Goal: Use online tool/utility: Use online tool/utility

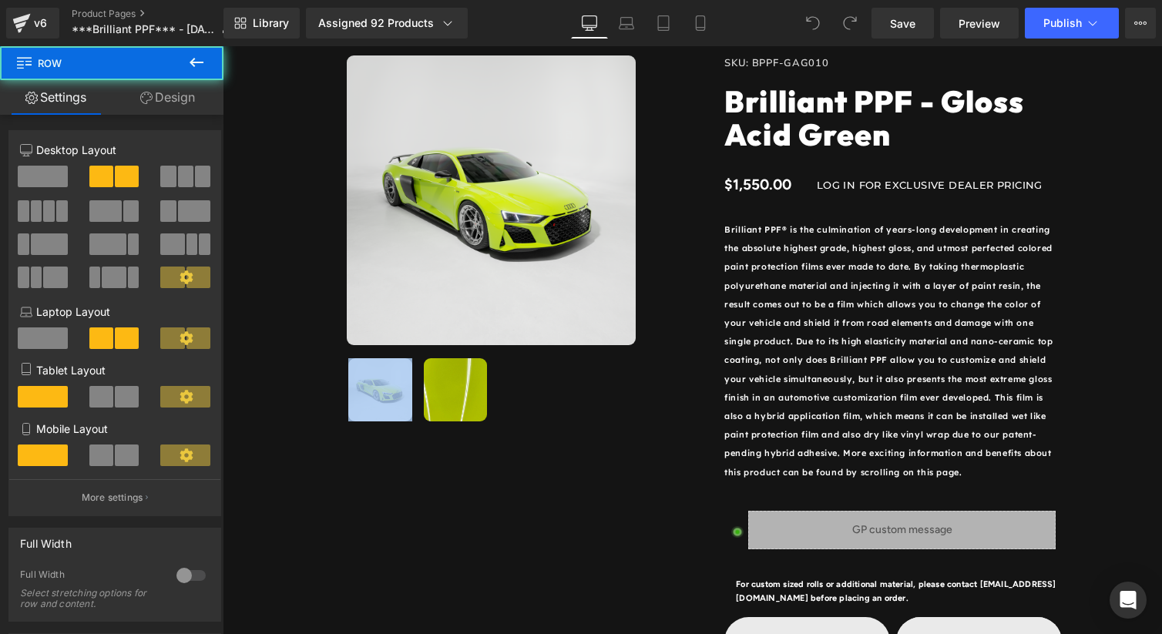
scroll to position [173, 0]
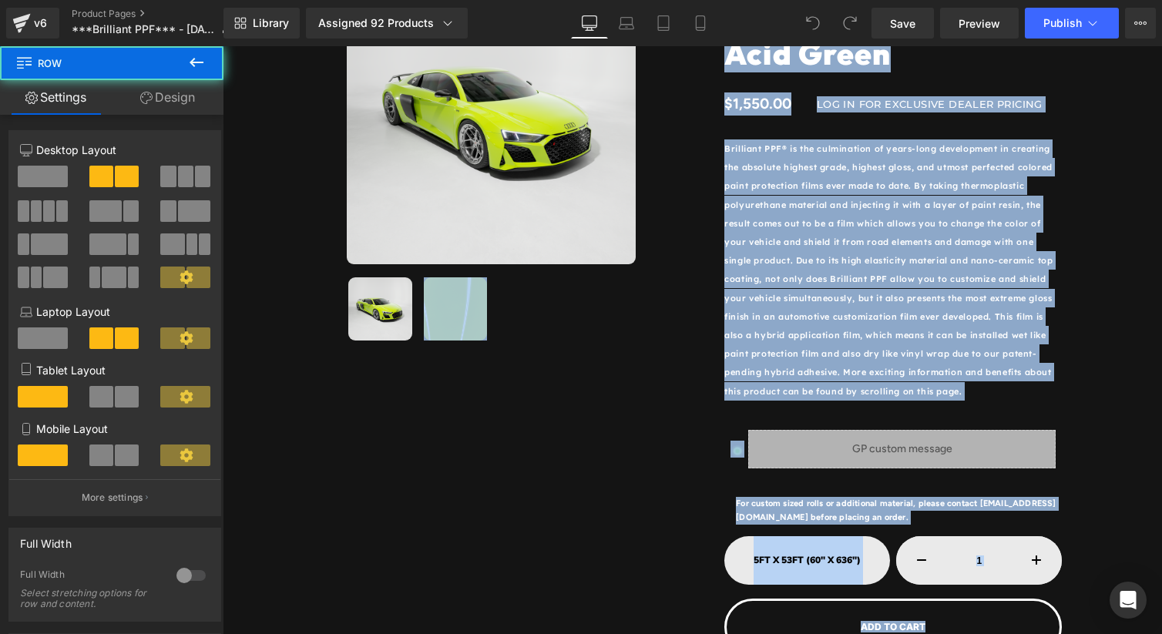
drag, startPoint x: 1104, startPoint y: -49, endPoint x: 66, endPoint y: 619, distance: 1234.8
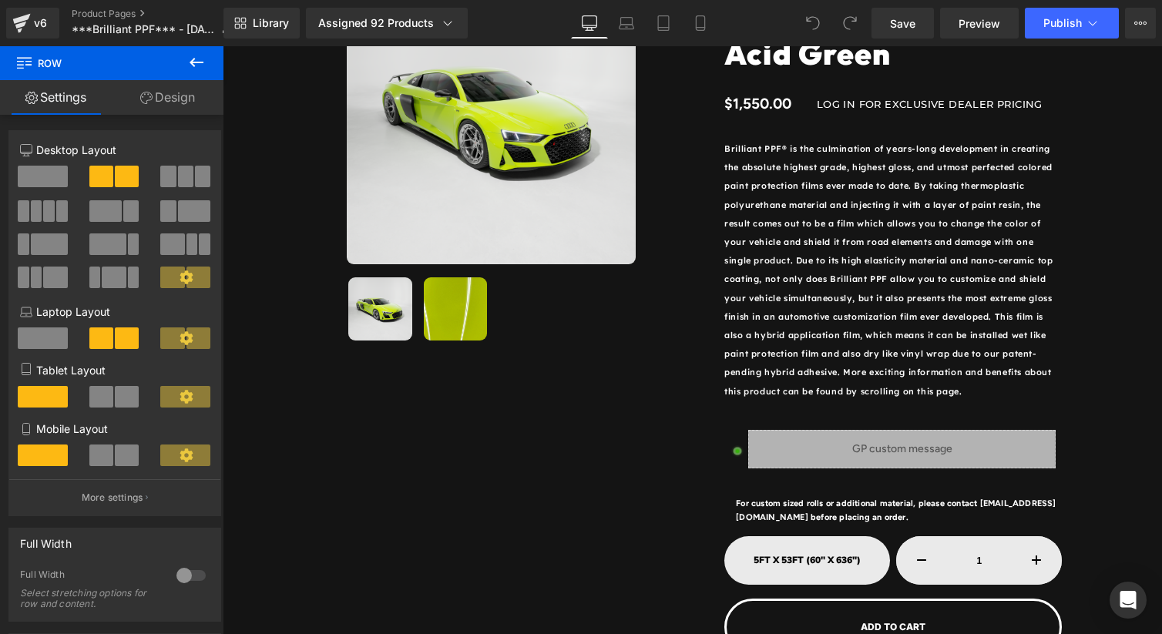
drag, startPoint x: 1123, startPoint y: 436, endPoint x: 1035, endPoint y: 458, distance: 90.5
click at [1120, 437] on div "Sale Off (P) Image ‹ › (P) Image List Row SKU: BPPF-GAG010 (P) SKU Brilliant PP…" at bounding box center [692, 313] width 924 height 725
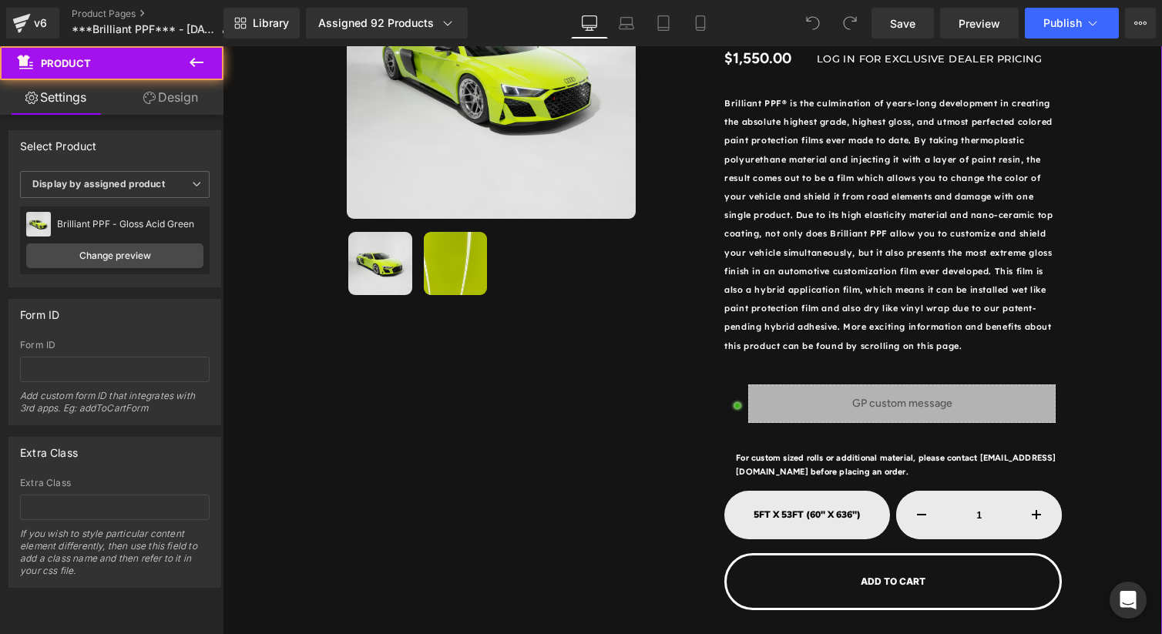
scroll to position [231, 0]
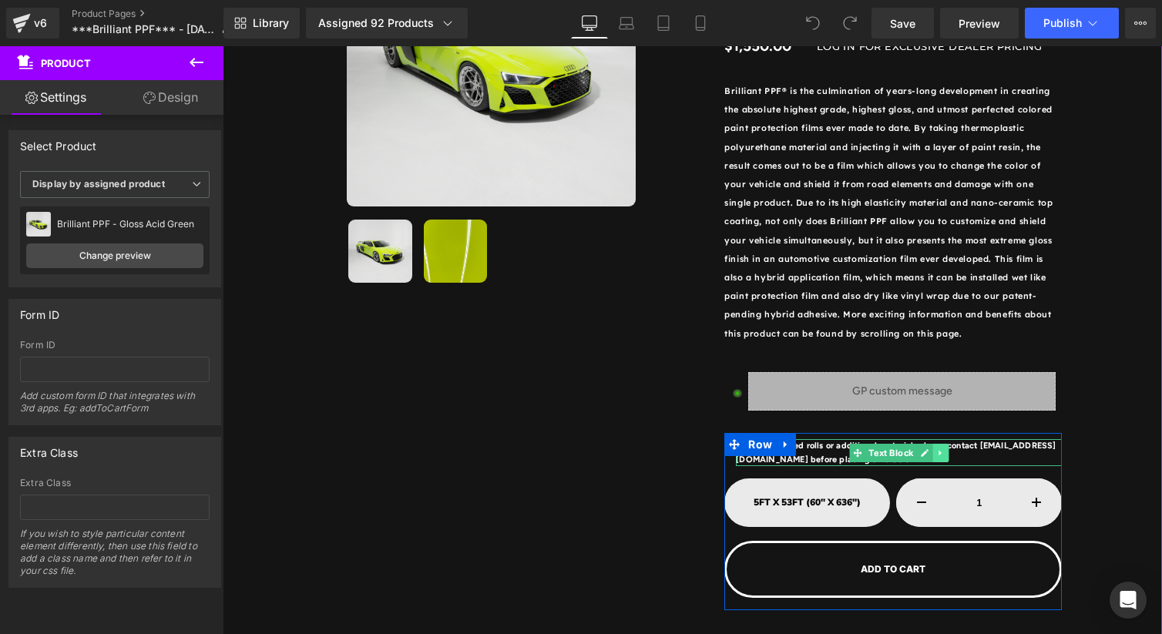
click at [944, 456] on icon at bounding box center [941, 453] width 8 height 9
click at [946, 453] on icon at bounding box center [949, 453] width 8 height 8
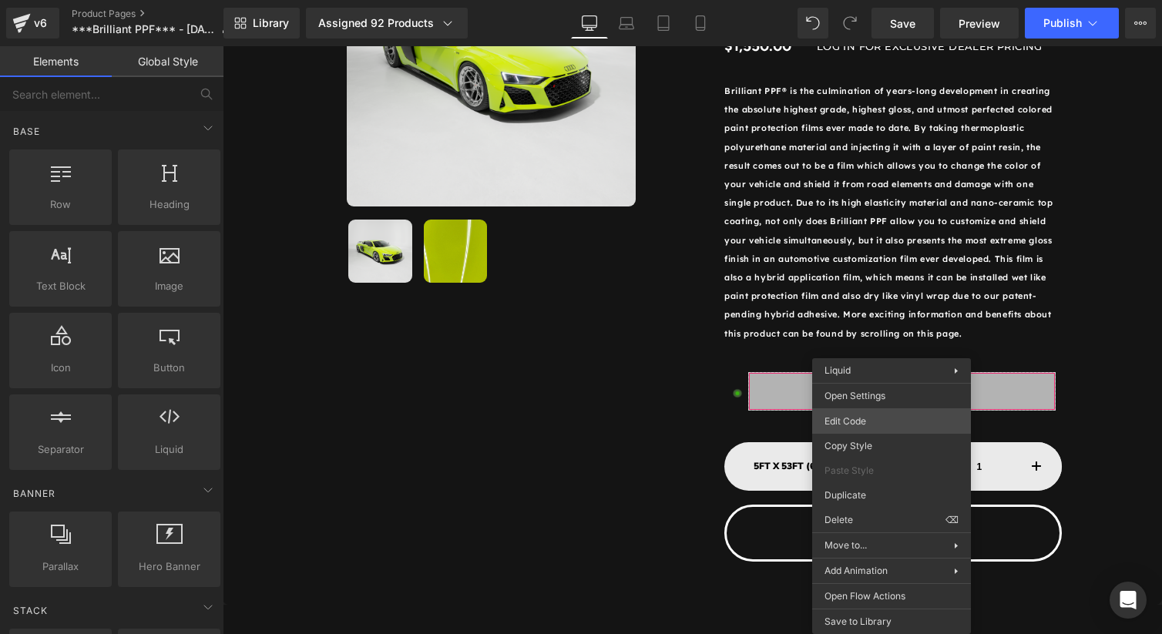
click at [864, 0] on div "You are previewing how the will restyle your page. You can not edit Elements in…" at bounding box center [581, 0] width 1162 height 0
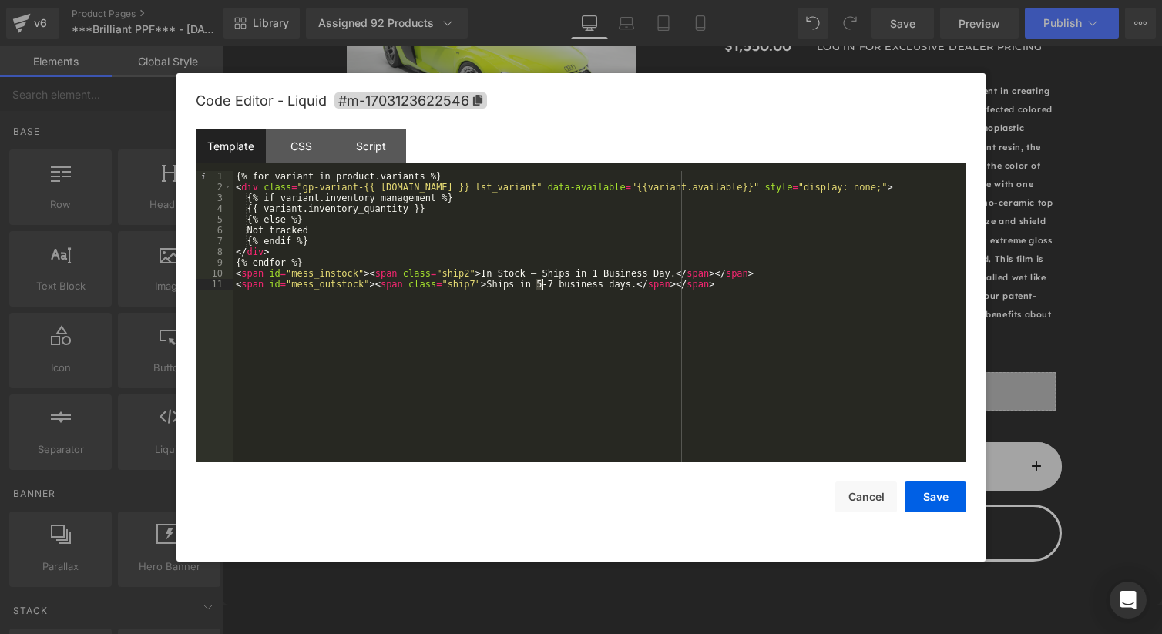
click at [540, 286] on div "{% for variant in product.variants %} < div class = "gp-variant-{{ [DOMAIN_NAME…" at bounding box center [600, 327] width 734 height 313
click at [550, 284] on div "{% for variant in product.variants %} < div class = "gp-variant-{{ [DOMAIN_NAME…" at bounding box center [600, 327] width 734 height 313
drag, startPoint x: 515, startPoint y: 287, endPoint x: 486, endPoint y: 286, distance: 28.5
click at [486, 286] on div "{% for variant in product.variants %} < div class = "gp-variant-{{ [DOMAIN_NAME…" at bounding box center [600, 327] width 734 height 313
click at [736, 290] on div "{% for variant in product.variants %} < div class = "gp-variant-{{ [DOMAIN_NAME…" at bounding box center [600, 327] width 734 height 313
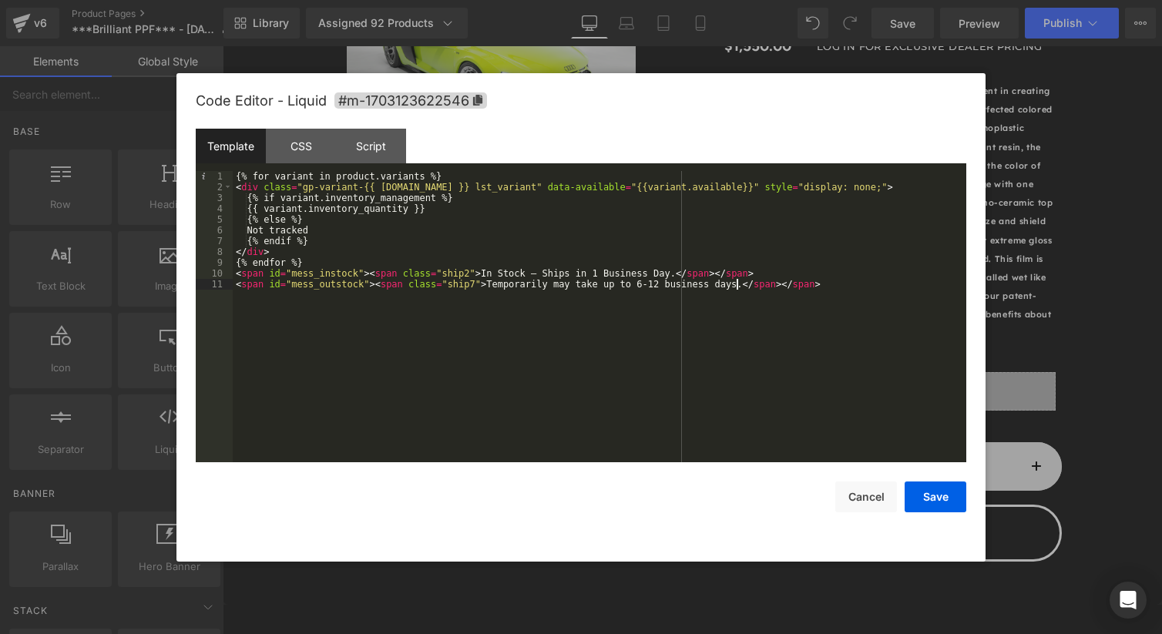
click at [735, 284] on div "{% for variant in product.variants %} < div class = "gp-variant-{{ [DOMAIN_NAME…" at bounding box center [600, 327] width 734 height 313
drag, startPoint x: 966, startPoint y: 506, endPoint x: 962, endPoint y: 499, distance: 7.9
click at [966, 505] on button "Save" at bounding box center [936, 497] width 62 height 31
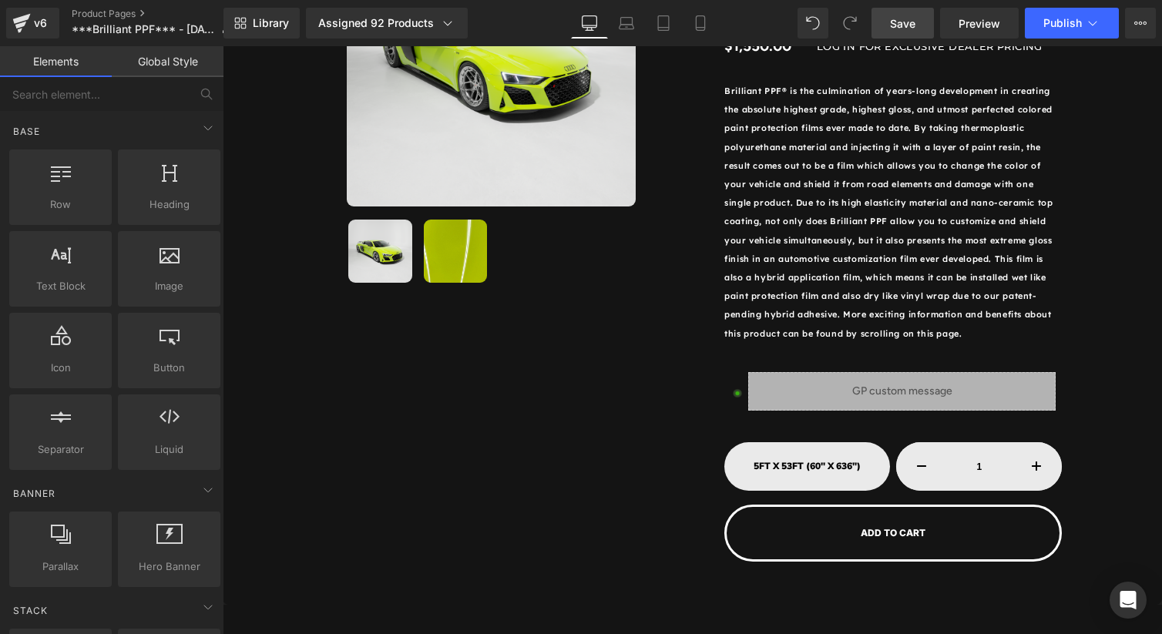
click at [913, 36] on link "Save" at bounding box center [903, 23] width 62 height 31
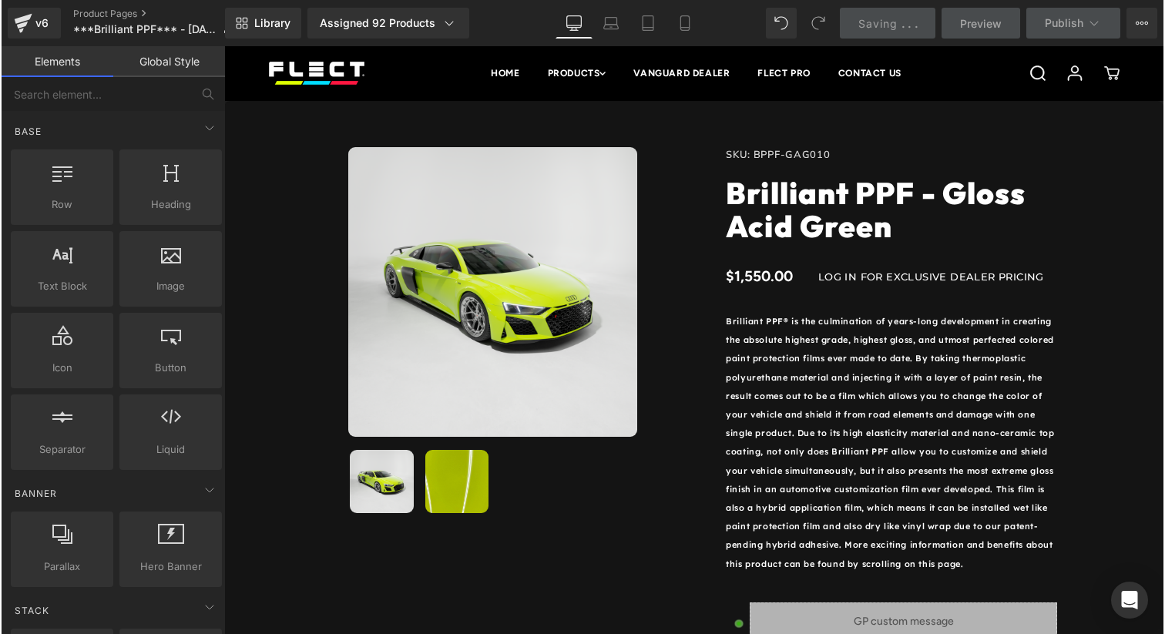
scroll to position [0, 0]
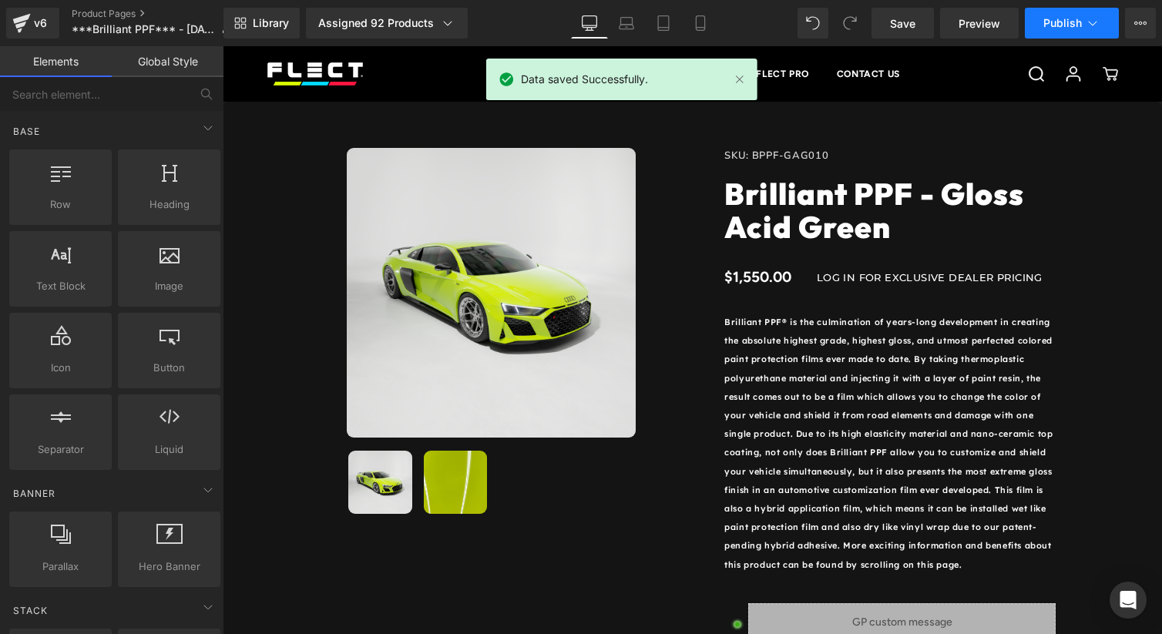
click at [1062, 22] on span "Publish" at bounding box center [1063, 23] width 39 height 12
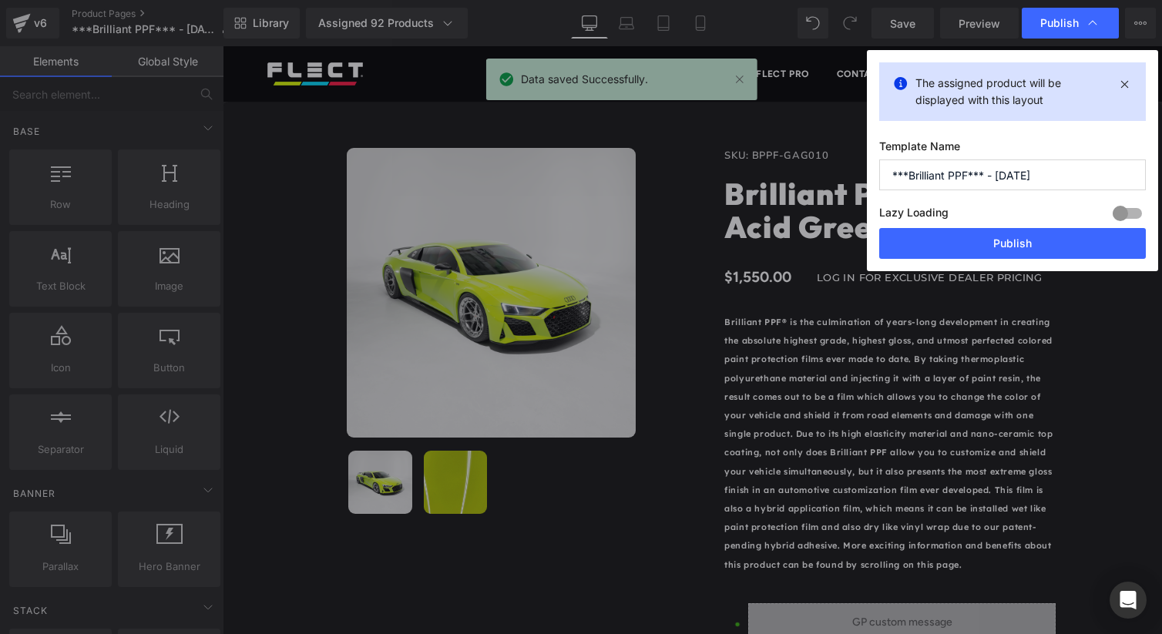
click at [1009, 222] on div "Lazy Loading Build Upgrade plan to unlock" at bounding box center [1012, 215] width 267 height 25
drag, startPoint x: 1010, startPoint y: 235, endPoint x: 788, endPoint y: 187, distance: 227.1
click at [1010, 235] on button "Publish" at bounding box center [1012, 243] width 267 height 31
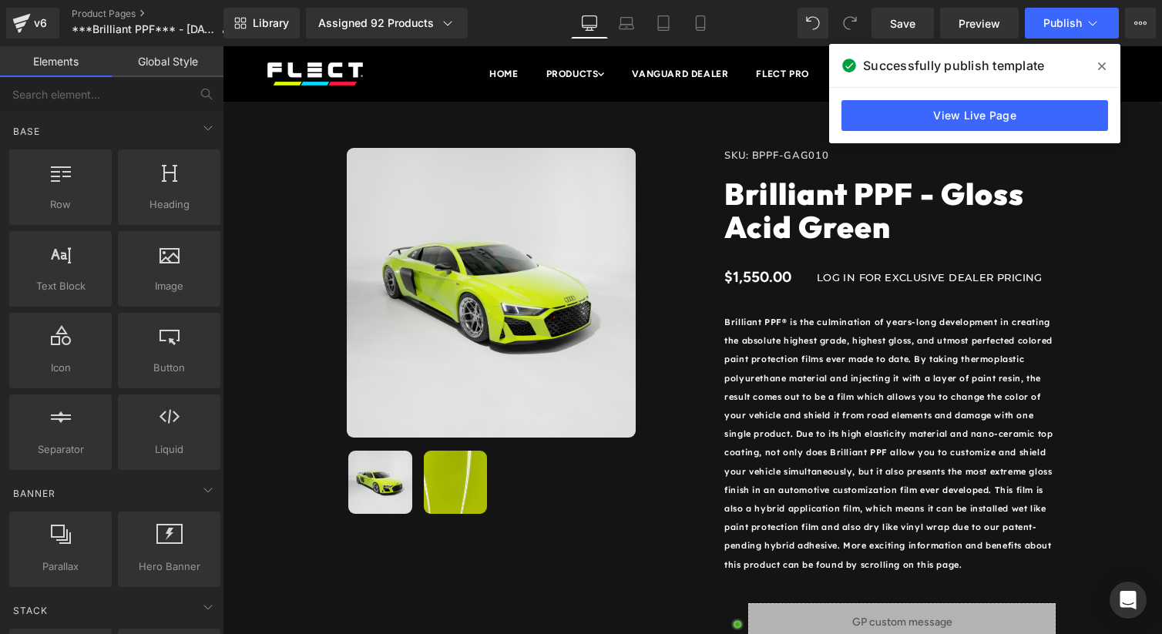
drag, startPoint x: 1095, startPoint y: 63, endPoint x: 872, endPoint y: 17, distance: 227.5
click at [1095, 63] on span at bounding box center [1102, 66] width 25 height 25
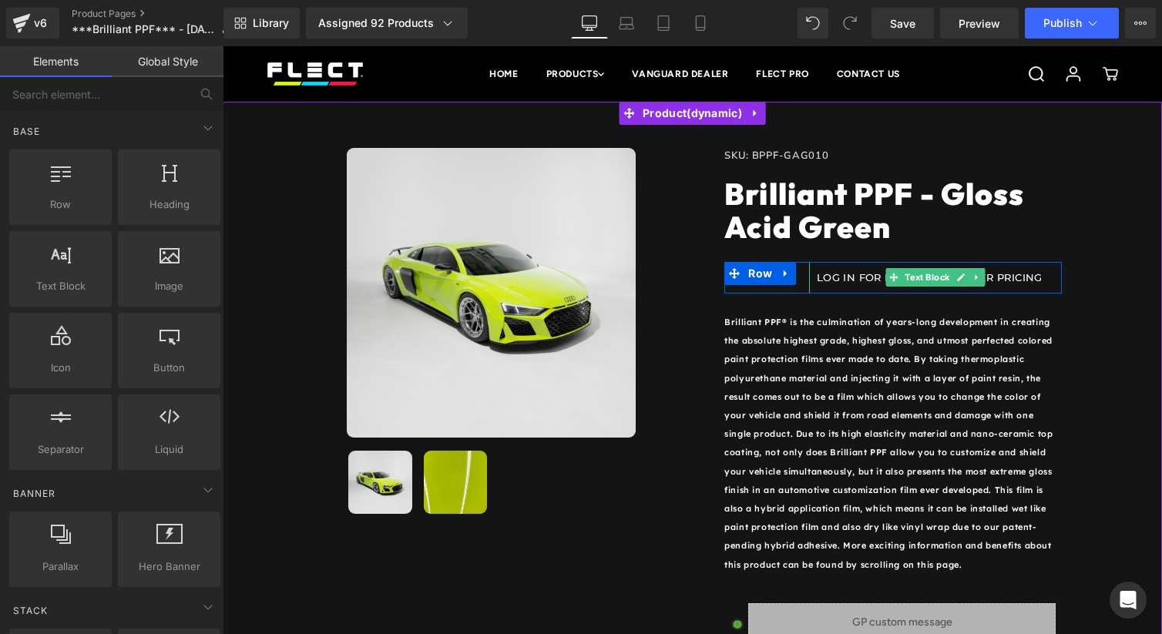
click at [843, 277] on p "LOG IN FOR EXCLUSIVE DEALER PRICING" at bounding box center [936, 278] width 238 height 16
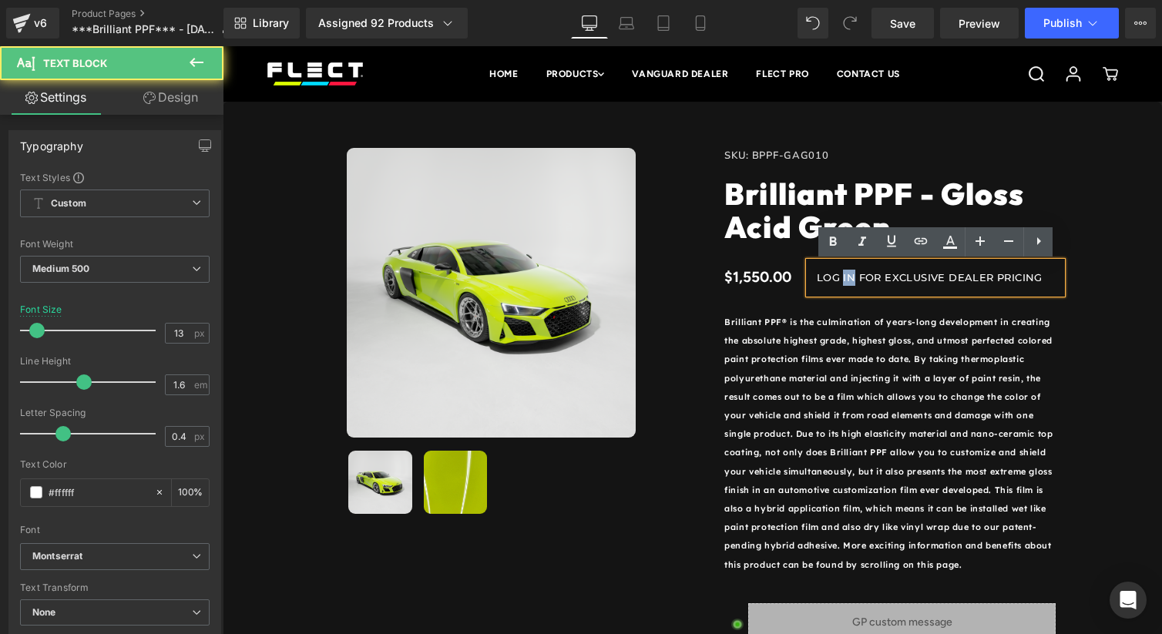
click at [843, 277] on p "LOG IN FOR EXCLUSIVE DEALER PRICING" at bounding box center [936, 278] width 238 height 16
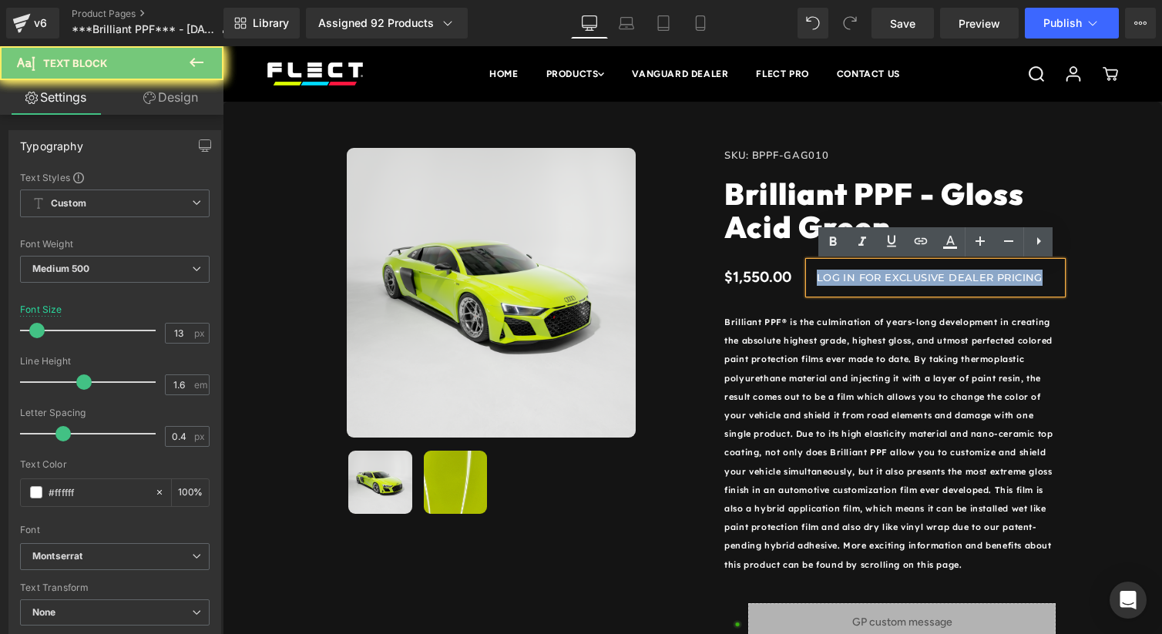
click at [843, 277] on p "LOG IN FOR EXCLUSIVE DEALER PRICING" at bounding box center [936, 278] width 238 height 16
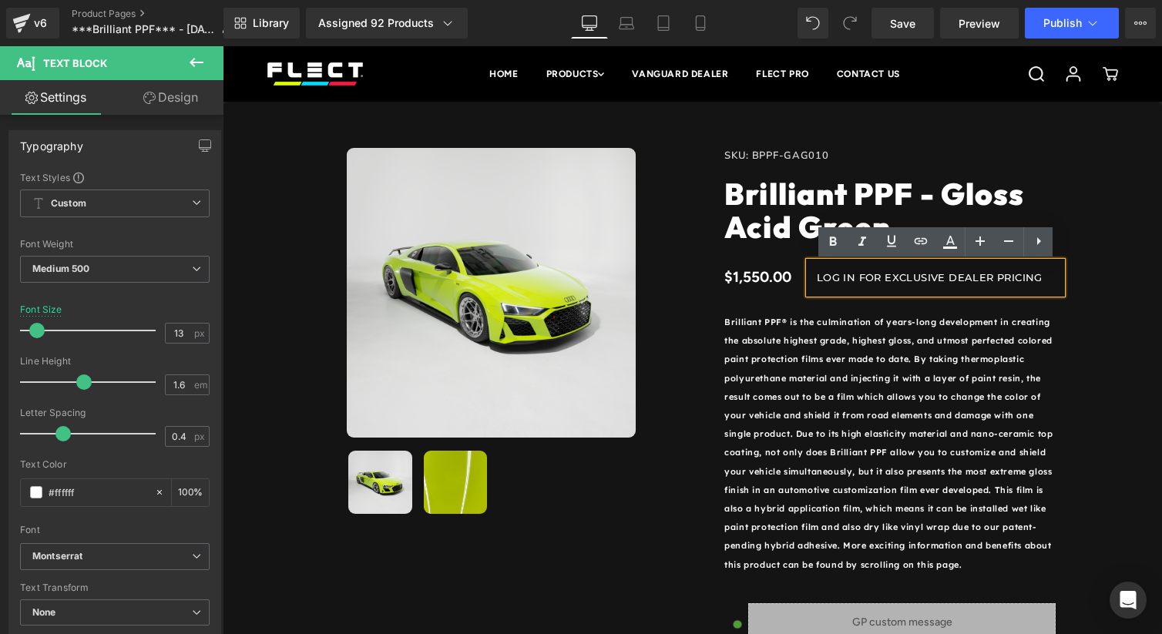
click at [1141, 170] on div "Sale Off (P) Image ‹ › (P) Image List Row SKU: BPPF-GAG010 (P) SKU Brilliant PP…" at bounding box center [692, 469] width 924 height 688
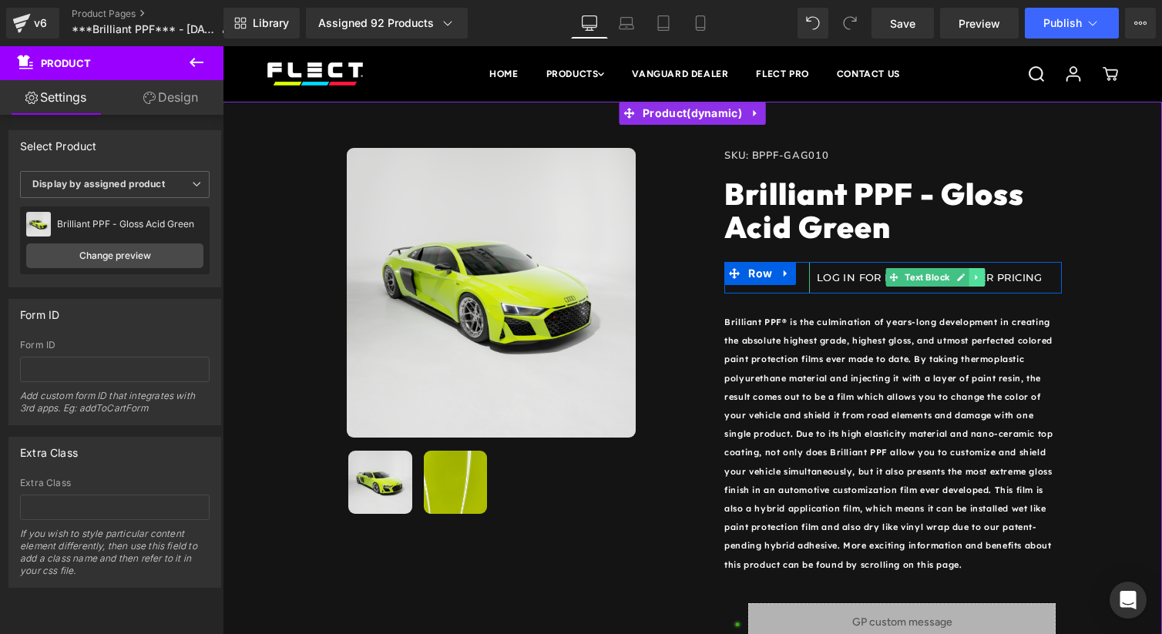
click at [970, 281] on link at bounding box center [978, 277] width 16 height 18
click at [980, 279] on link at bounding box center [985, 277] width 16 height 18
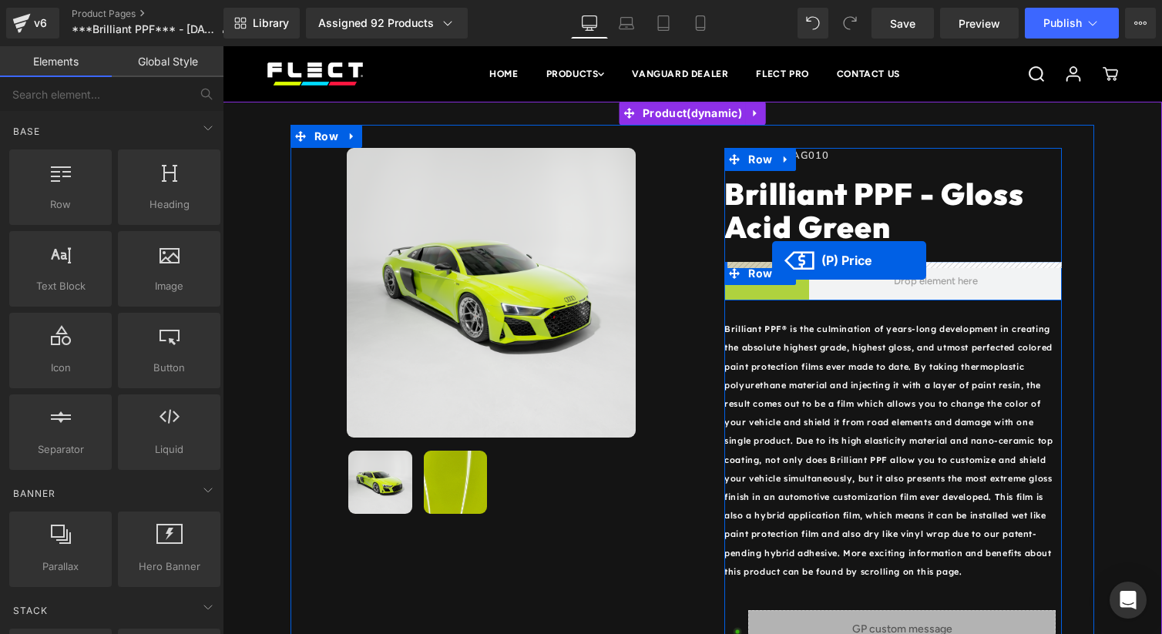
drag, startPoint x: 761, startPoint y: 288, endPoint x: 772, endPoint y: 261, distance: 29.4
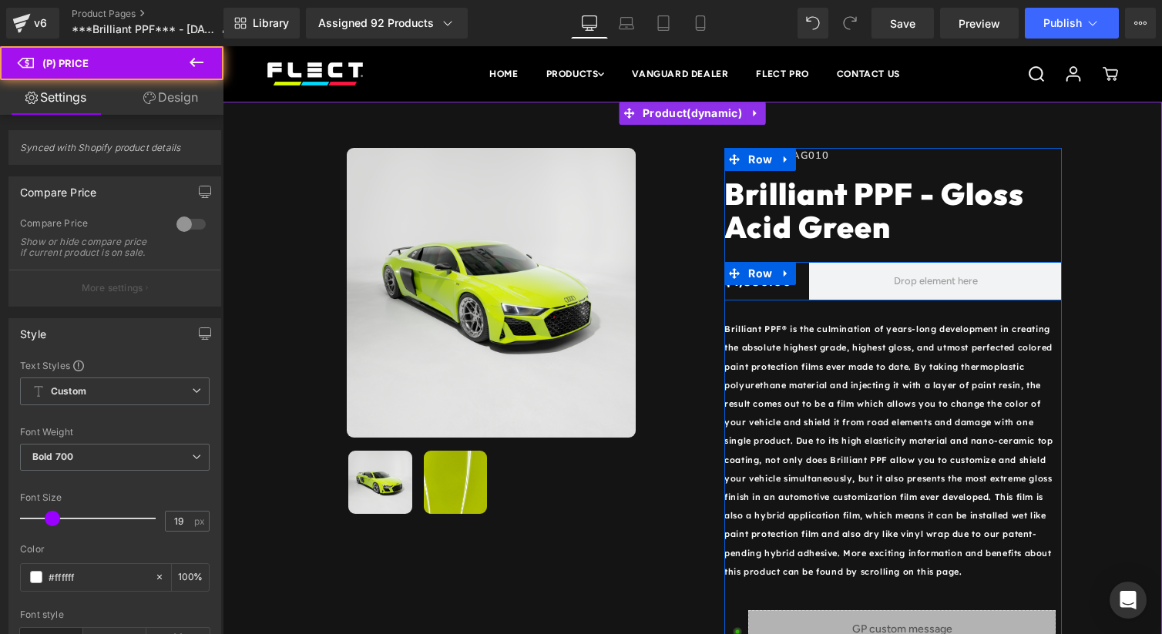
click at [777, 272] on div "$1,550.00 (P) Price Row" at bounding box center [894, 281] width 338 height 39
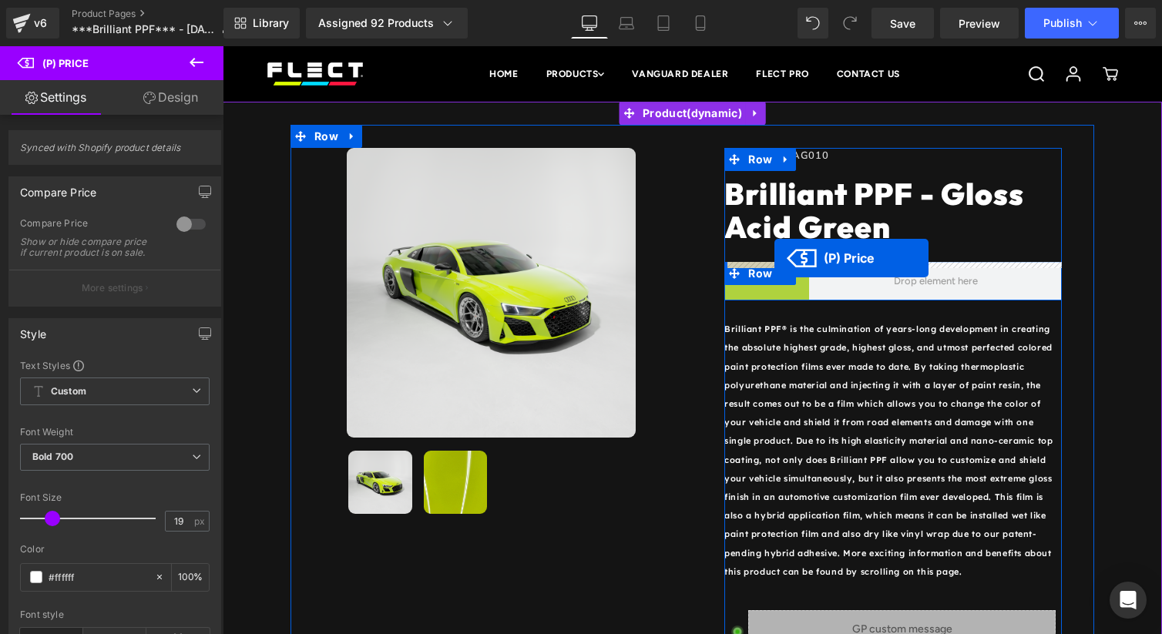
drag, startPoint x: 765, startPoint y: 288, endPoint x: 775, endPoint y: 258, distance: 30.7
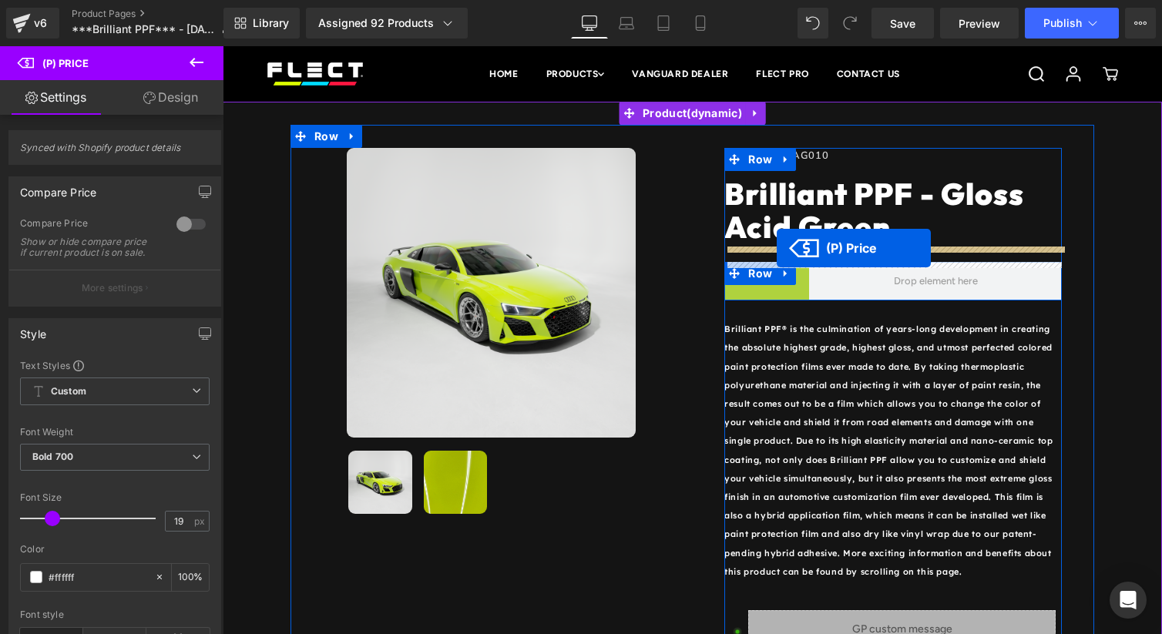
drag, startPoint x: 762, startPoint y: 287, endPoint x: 775, endPoint y: 249, distance: 40.0
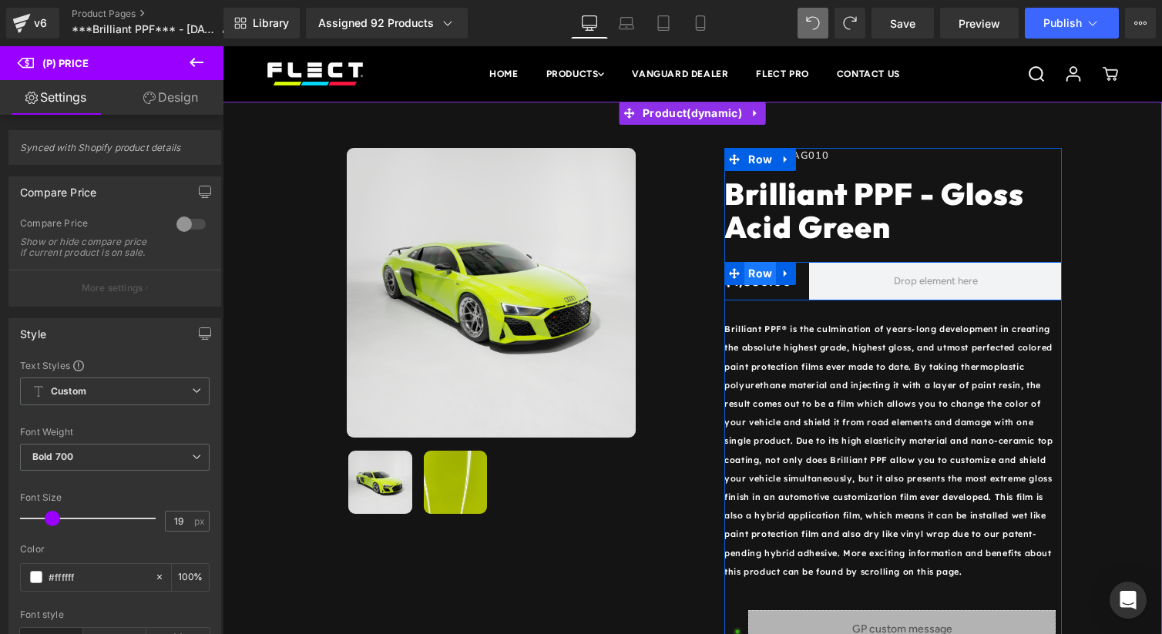
click at [765, 274] on span "Row" at bounding box center [761, 273] width 32 height 23
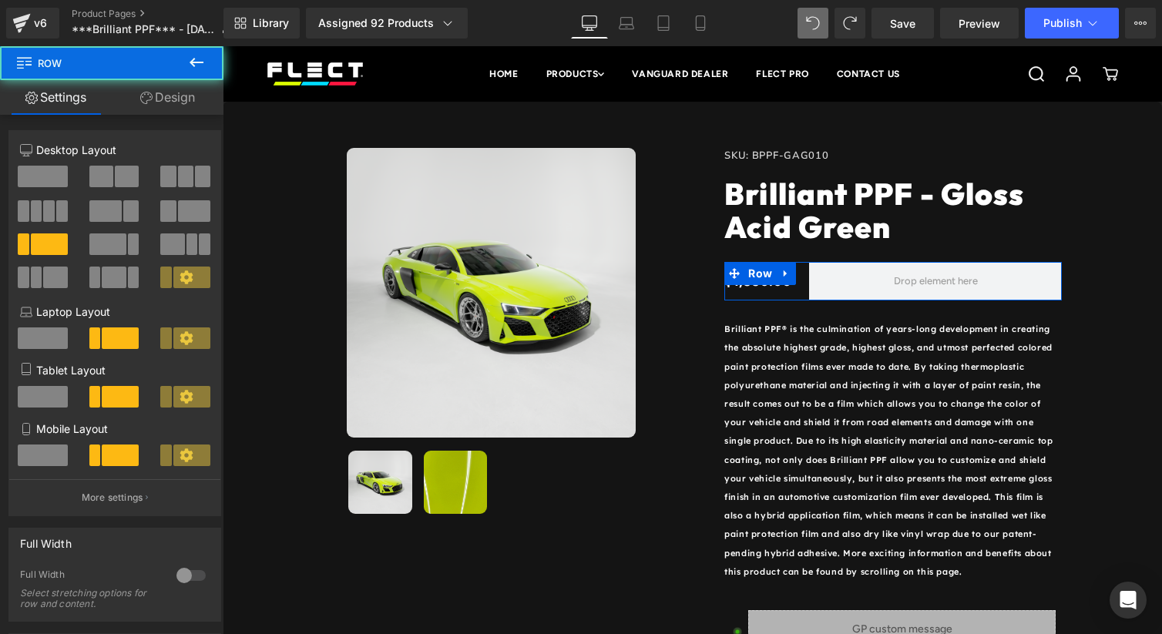
click at [52, 170] on span at bounding box center [43, 177] width 50 height 22
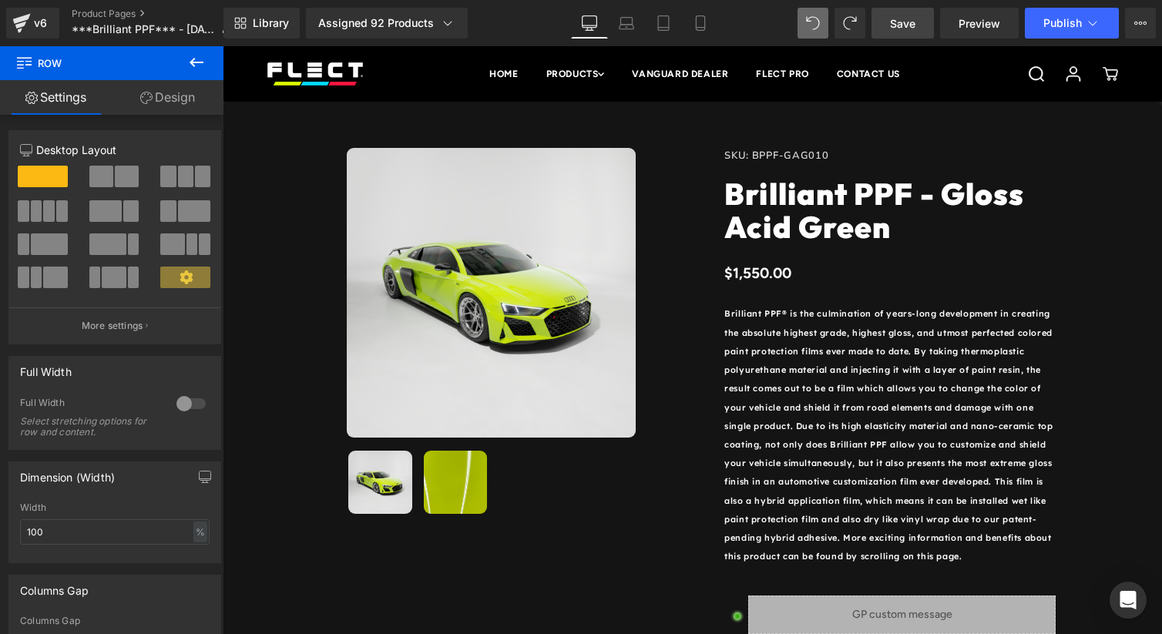
click at [906, 31] on span "Save" at bounding box center [902, 23] width 25 height 16
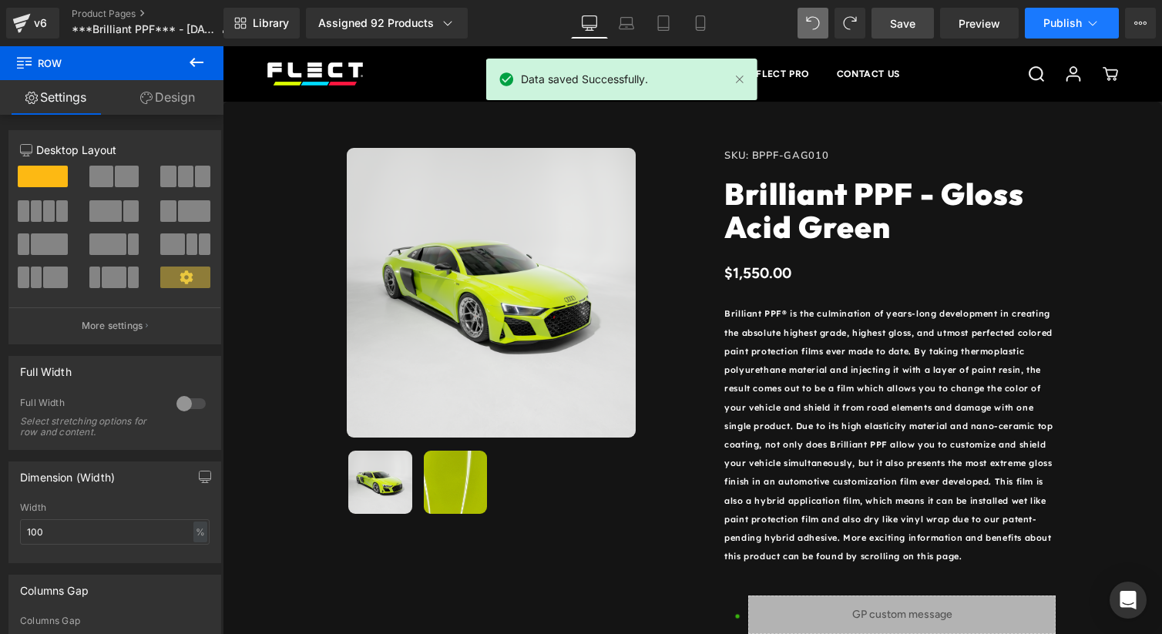
click at [1089, 32] on button "Publish" at bounding box center [1072, 23] width 94 height 31
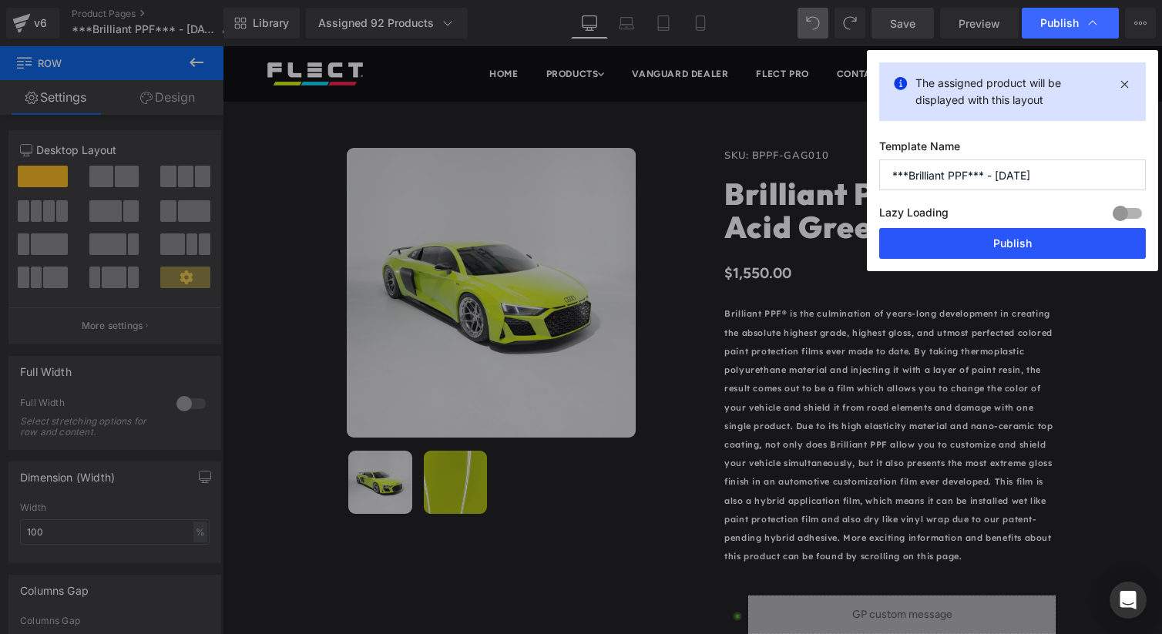
click at [1066, 241] on button "Publish" at bounding box center [1012, 243] width 267 height 31
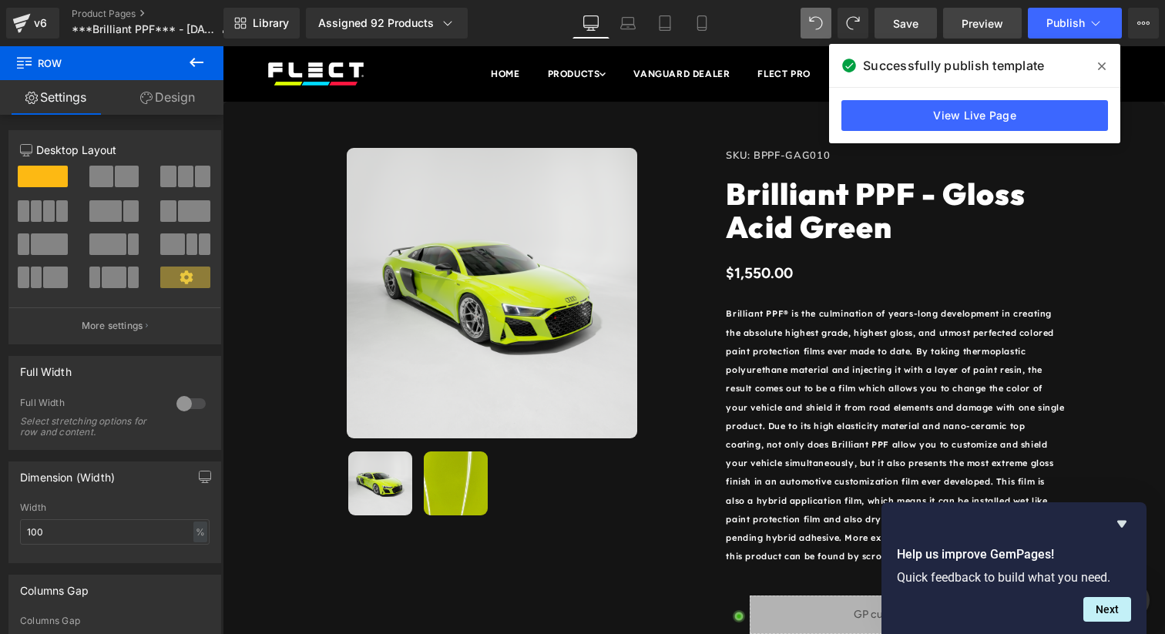
click at [1007, 26] on link "Preview" at bounding box center [982, 23] width 79 height 31
